Goal: Information Seeking & Learning: Learn about a topic

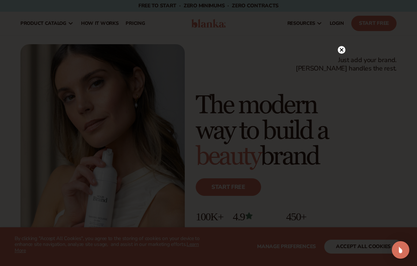
click at [344, 49] on circle at bounding box center [342, 50] width 8 height 8
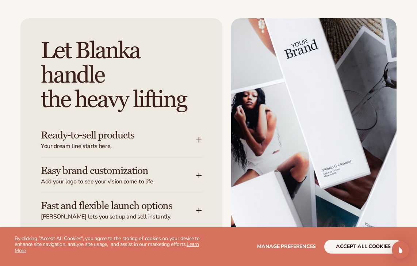
scroll to position [845, 0]
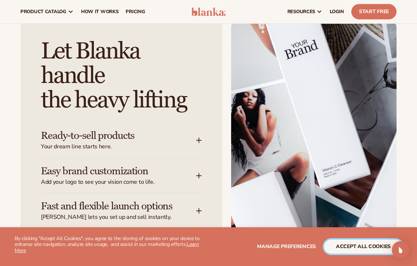
click at [352, 246] on button "accept all cookies" at bounding box center [363, 247] width 78 height 14
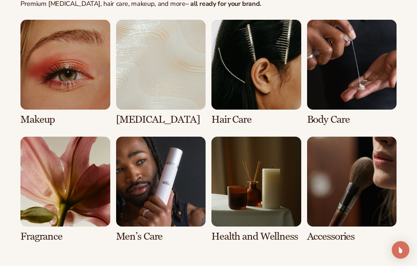
scroll to position [1368, 0]
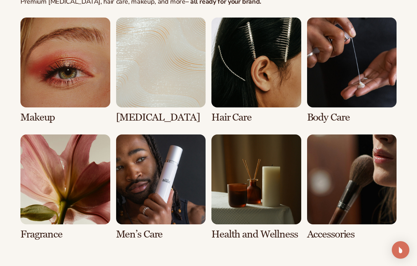
click at [173, 153] on link "6 / 8" at bounding box center [161, 186] width 90 height 105
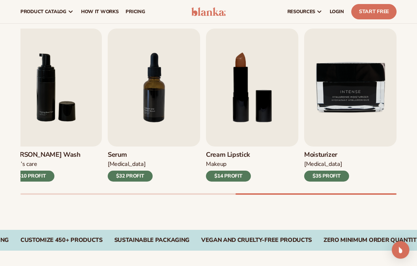
scroll to position [228, 0]
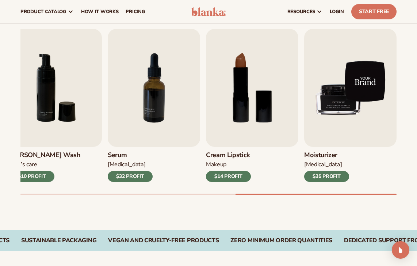
click at [326, 118] on img "9 / 9" at bounding box center [350, 88] width 92 height 118
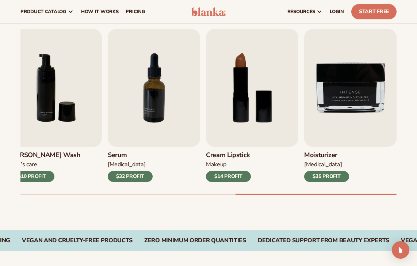
click at [317, 151] on h3 "Moisturizer" at bounding box center [326, 155] width 45 height 8
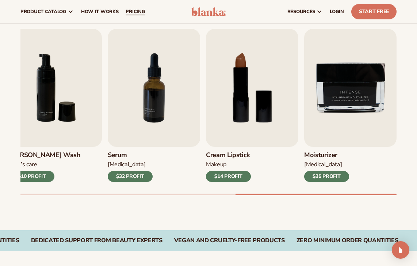
click at [131, 16] on link "pricing" at bounding box center [135, 11] width 27 height 23
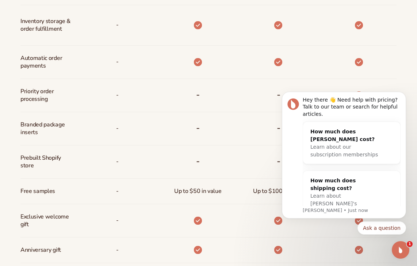
scroll to position [457, 0]
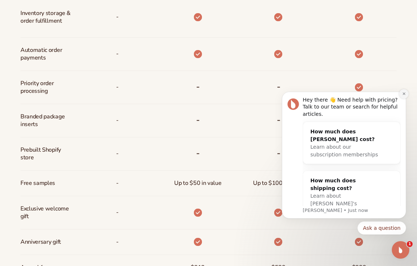
click at [402, 95] on icon "Dismiss notification" at bounding box center [404, 94] width 4 height 4
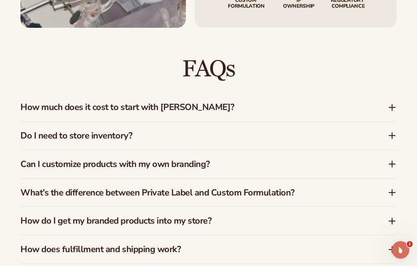
scroll to position [1021, 0]
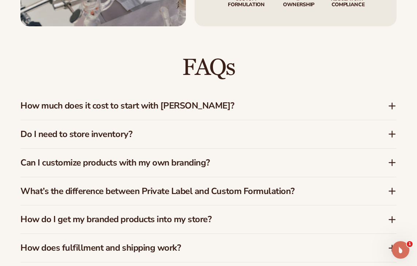
click at [219, 92] on div "How much does it cost to start with Blanka?" at bounding box center [208, 106] width 376 height 28
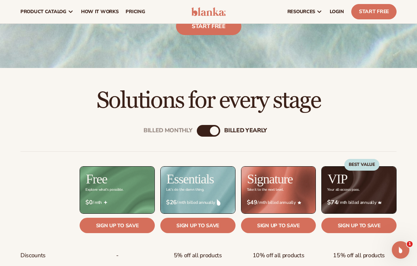
scroll to position [41, 0]
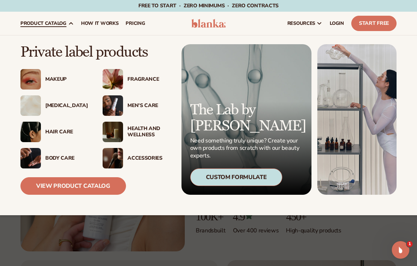
click at [142, 157] on div "Accessories" at bounding box center [148, 158] width 43 height 6
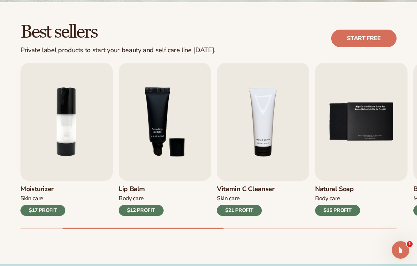
scroll to position [201, 0]
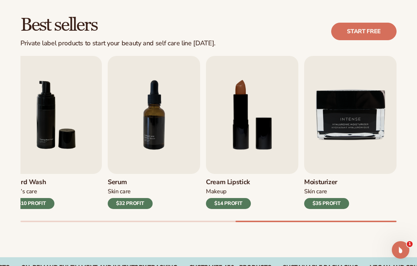
click at [281, 34] on div "Best sellers Private label products to start your beauty and self care line [DA…" at bounding box center [208, 31] width 376 height 31
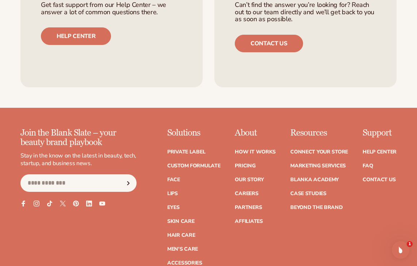
scroll to position [1176, 0]
